Goal: Find specific page/section: Find specific page/section

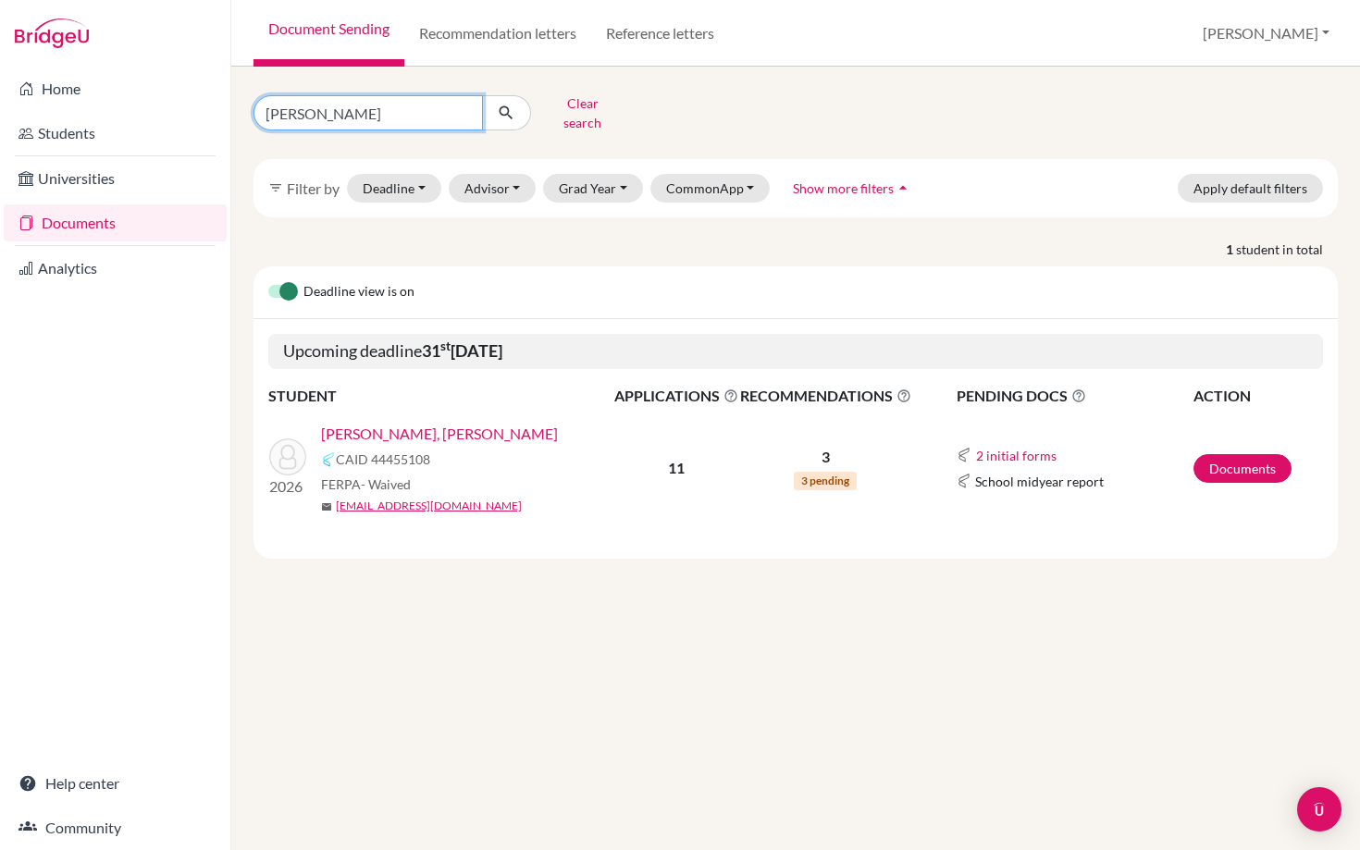
drag, startPoint x: 328, startPoint y: 112, endPoint x: 198, endPoint y: 109, distance: 130.5
click at [198, 109] on div "Home Students Universities Documents Analytics Help center Community Document S…" at bounding box center [680, 425] width 1360 height 850
type input "kim"
click button "submit" at bounding box center [506, 112] width 49 height 35
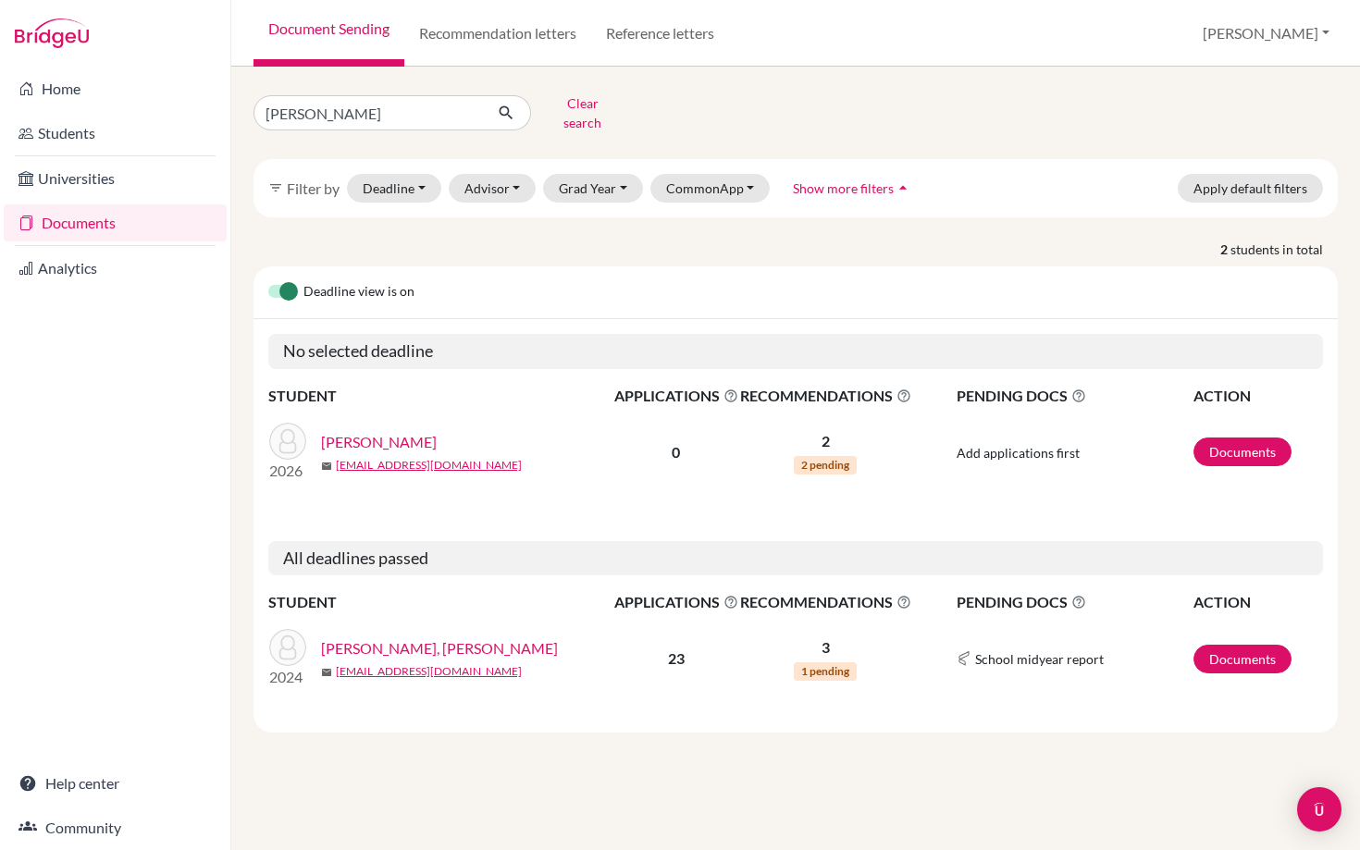
click at [364, 431] on link "[PERSON_NAME]" at bounding box center [379, 442] width 116 height 22
